Goal: Transaction & Acquisition: Purchase product/service

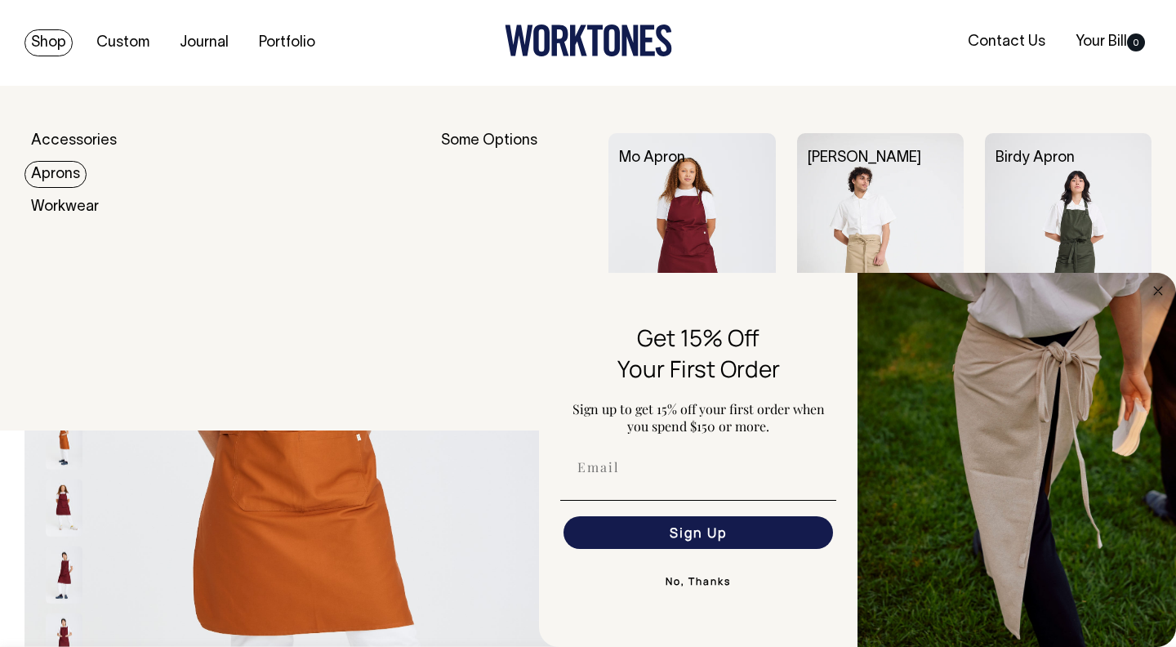
click at [70, 172] on link "Aprons" at bounding box center [56, 174] width 62 height 27
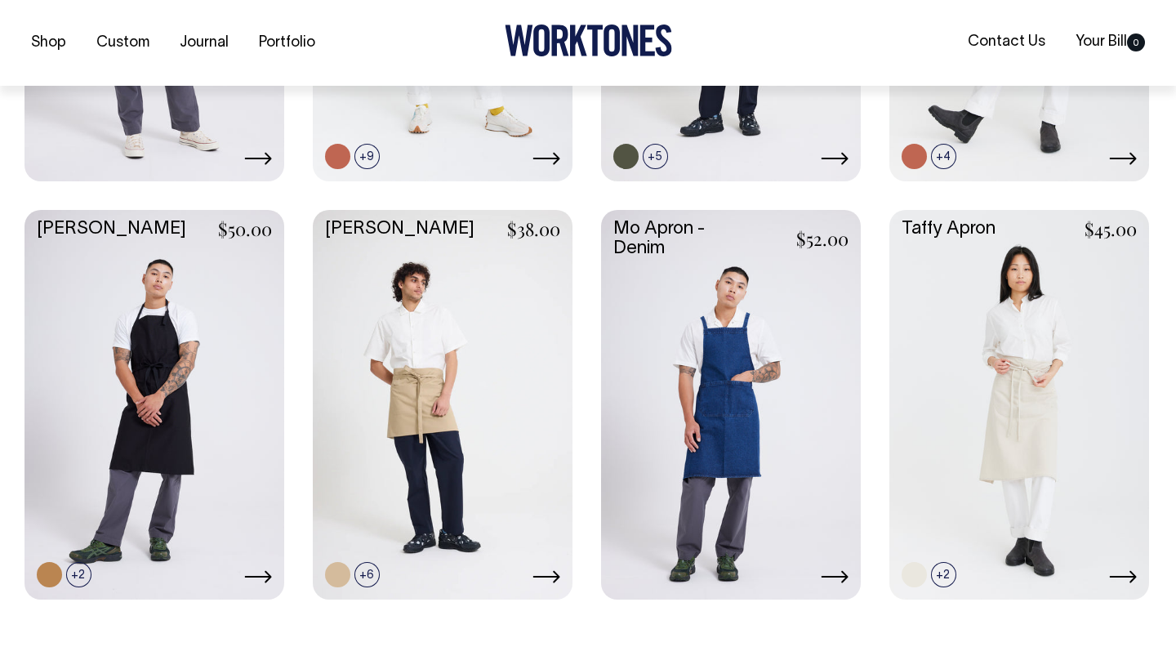
scroll to position [711, 0]
click at [712, 341] on link at bounding box center [731, 402] width 260 height 386
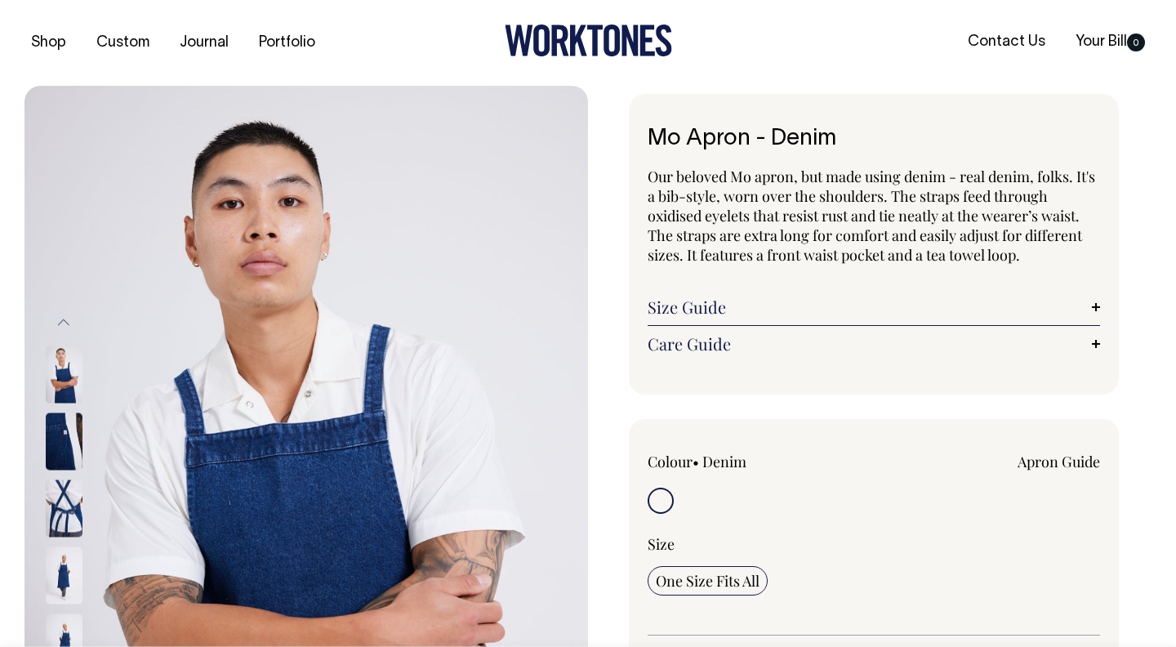
click at [53, 505] on img at bounding box center [64, 507] width 37 height 57
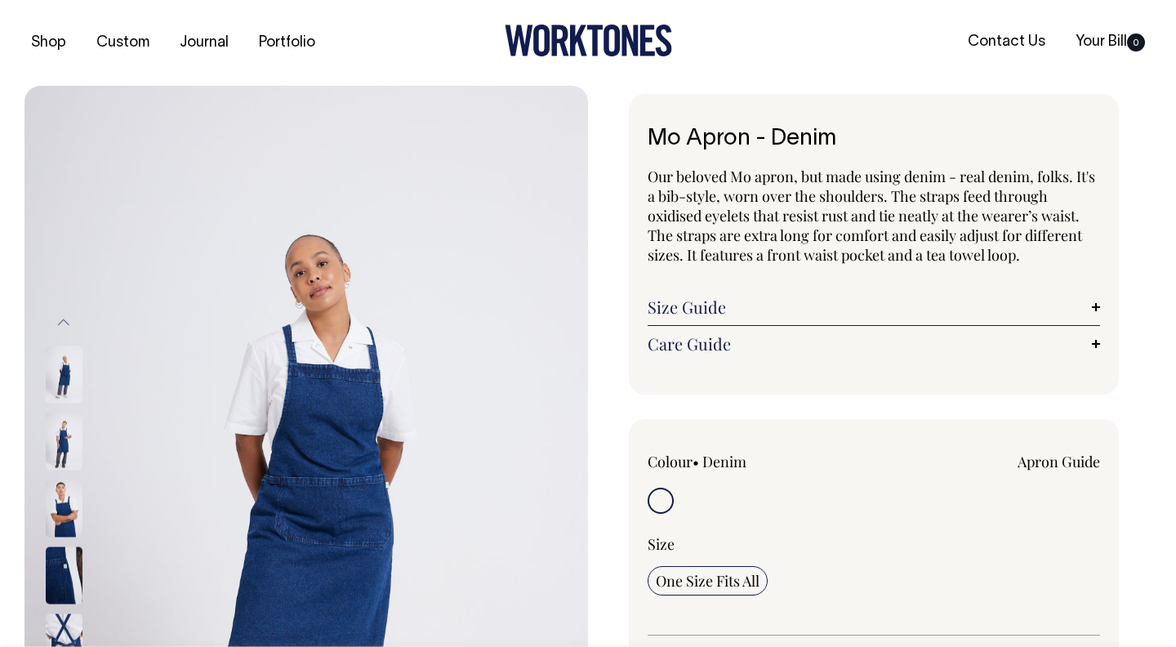
click at [69, 589] on img at bounding box center [64, 574] width 37 height 57
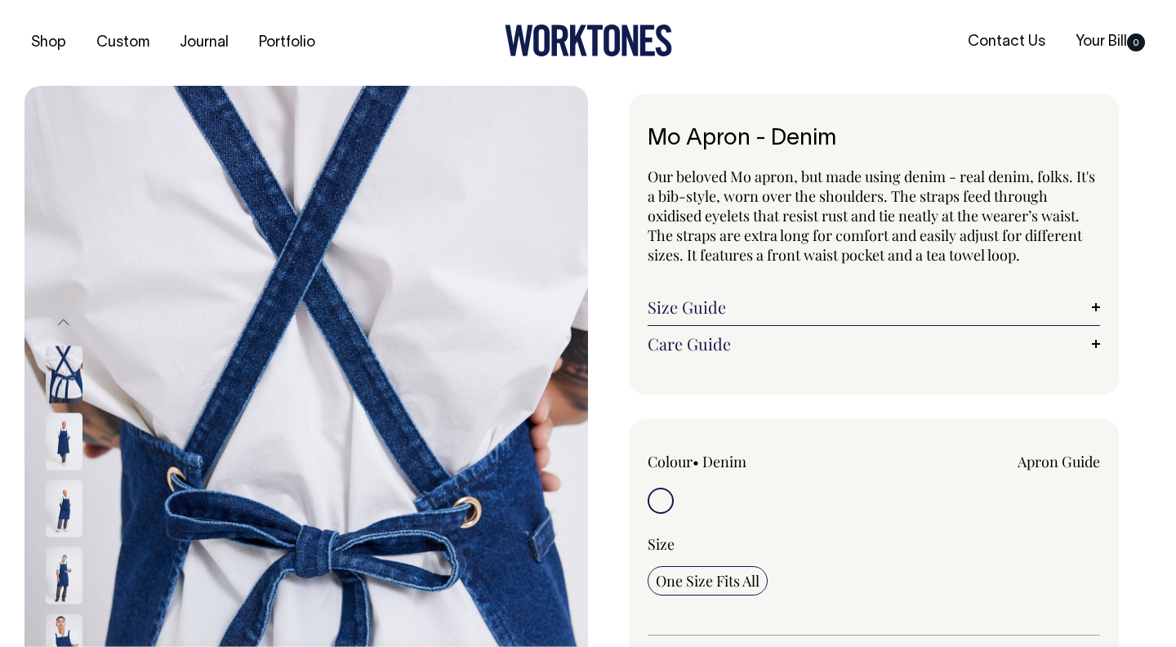
click at [52, 443] on img at bounding box center [64, 440] width 37 height 57
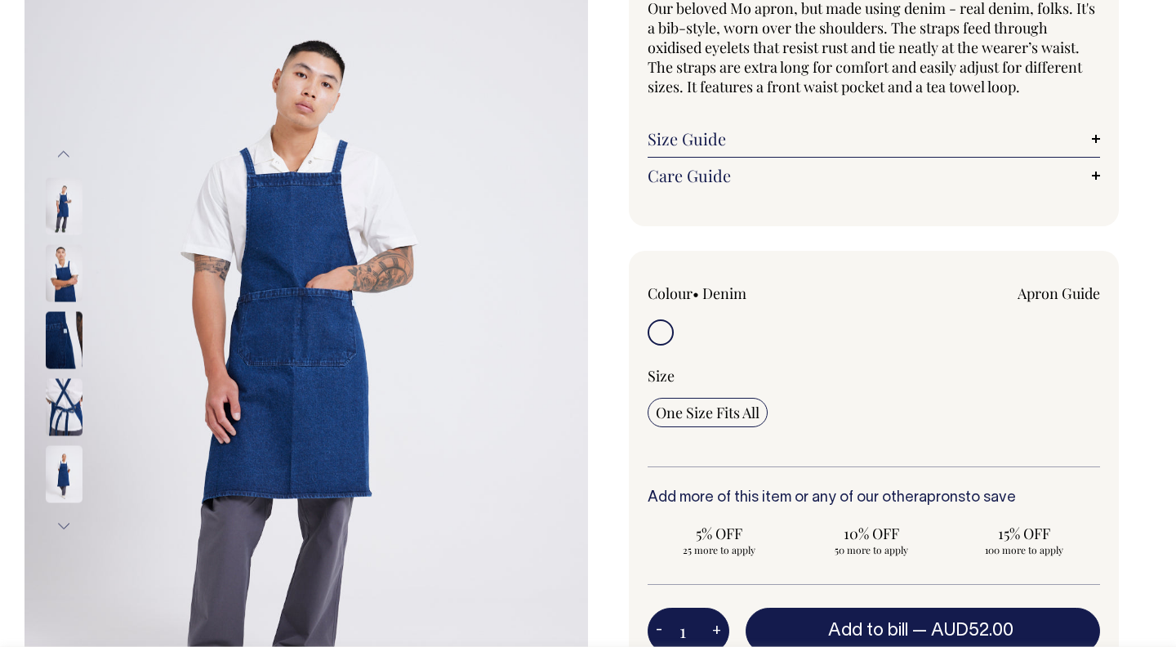
scroll to position [167, 0]
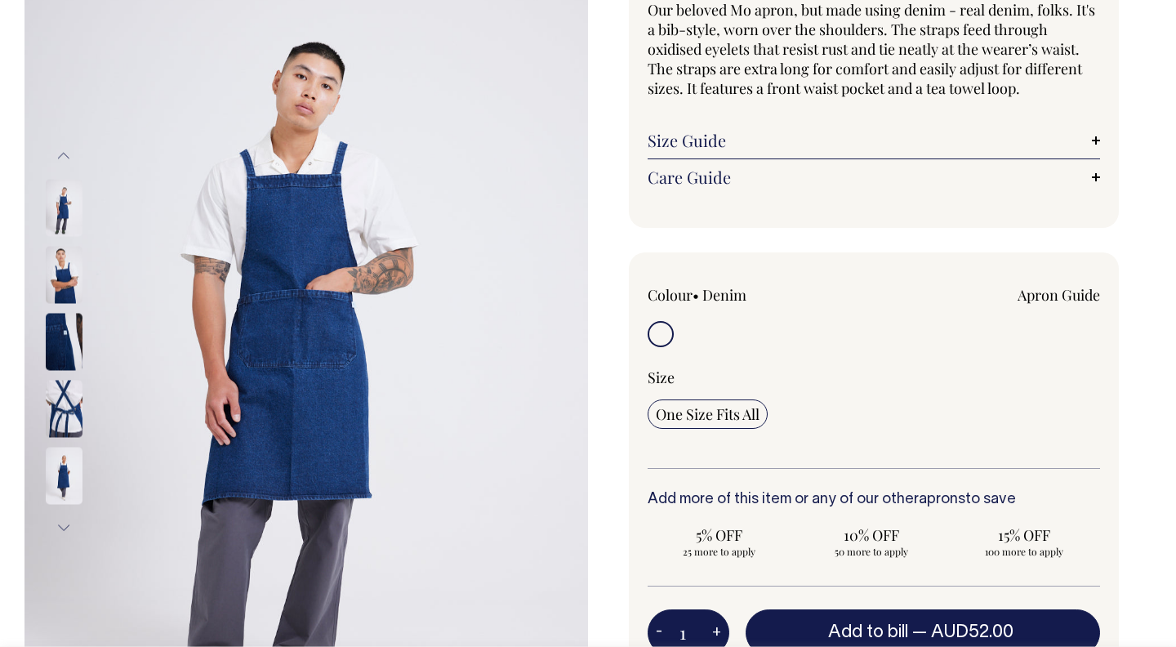
click at [75, 476] on img at bounding box center [64, 475] width 37 height 57
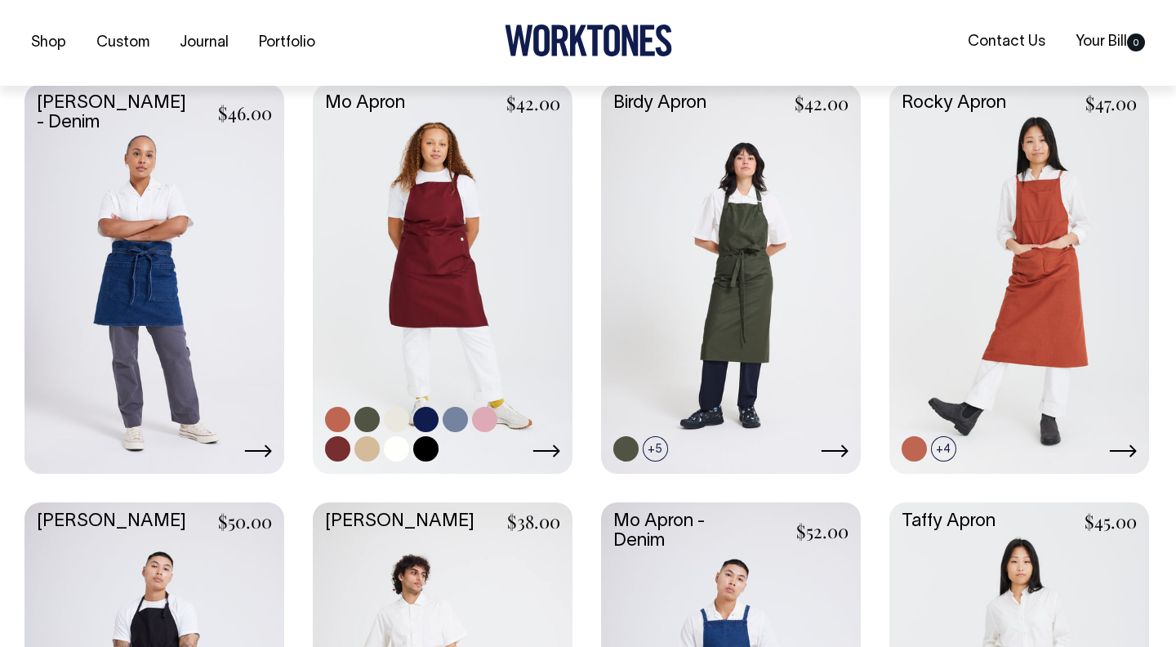
scroll to position [419, 0]
click at [472, 252] on link at bounding box center [443, 276] width 260 height 386
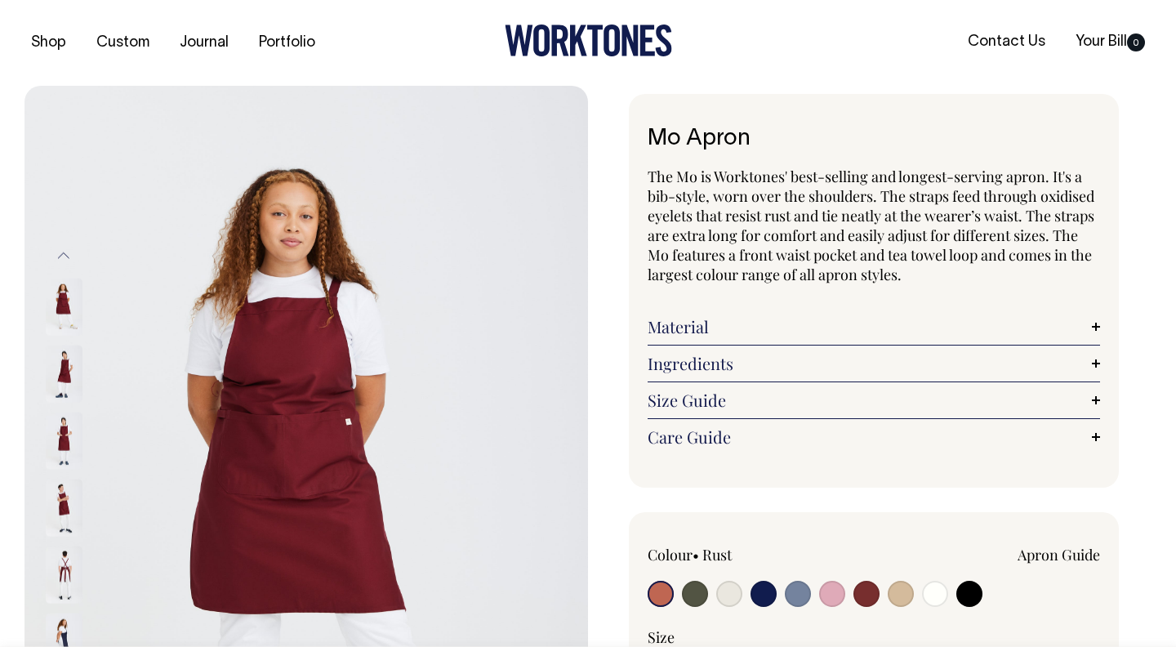
click at [968, 592] on input "radio" at bounding box center [969, 594] width 26 height 26
radio input "true"
select select "Black"
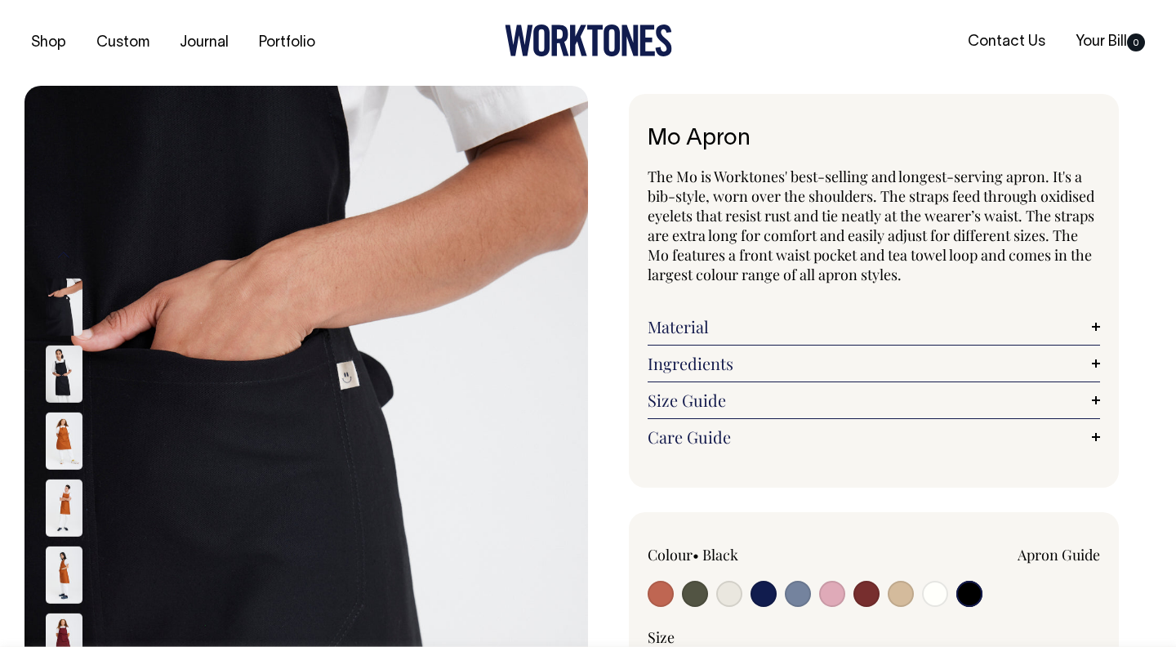
click at [50, 366] on img at bounding box center [64, 374] width 37 height 57
